Goal: Task Accomplishment & Management: Use online tool/utility

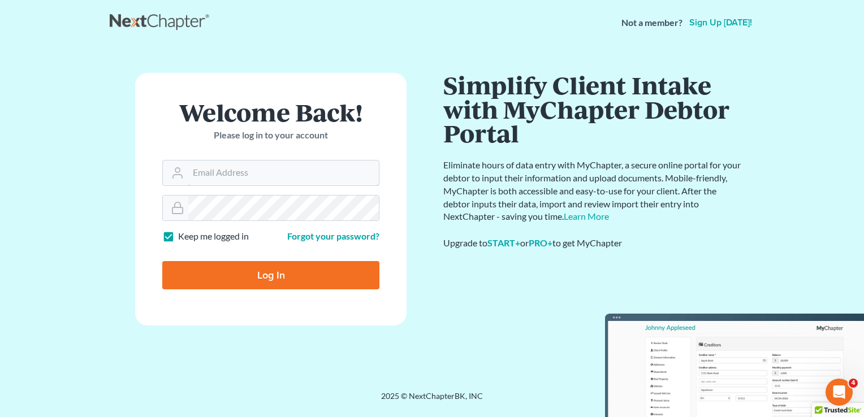
type input "[EMAIL_ADDRESS][DOMAIN_NAME]"
click at [230, 282] on input "Log In" at bounding box center [270, 275] width 217 height 28
type input "Thinking..."
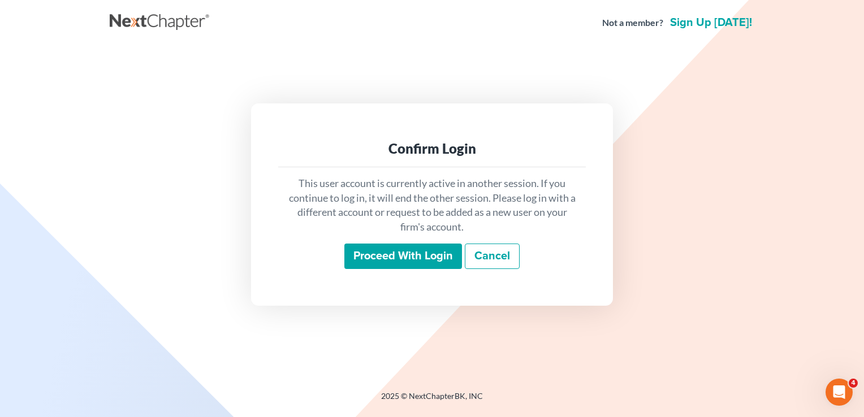
click at [380, 255] on input "Proceed with login" at bounding box center [403, 257] width 118 height 26
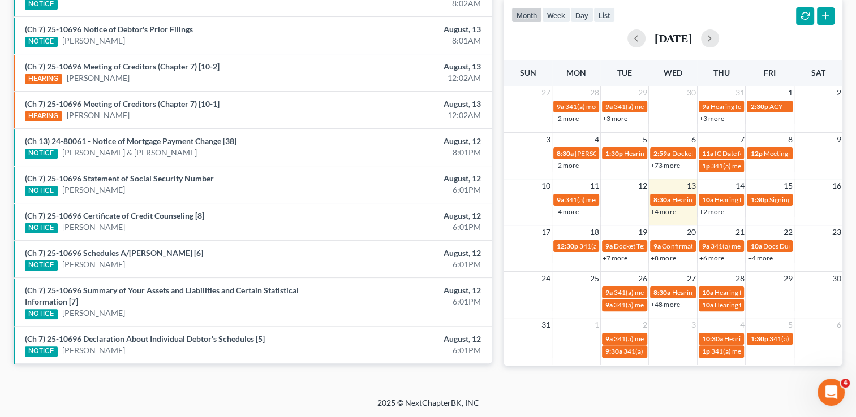
scroll to position [403, 0]
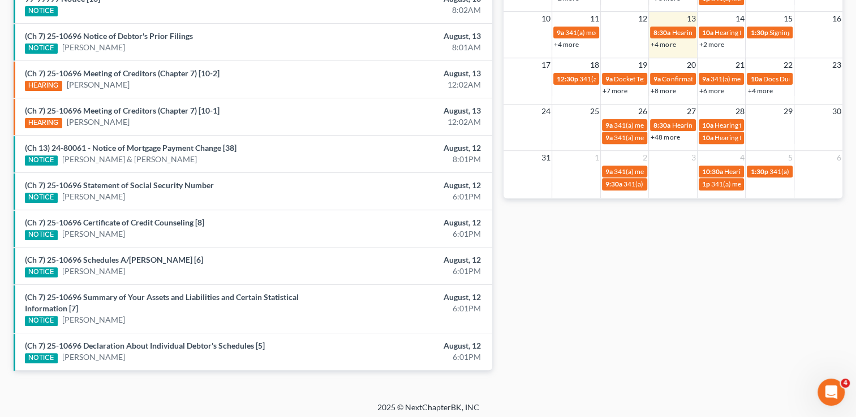
click at [670, 41] on link "+4 more" at bounding box center [662, 44] width 25 height 8
